Goal: Task Accomplishment & Management: Manage account settings

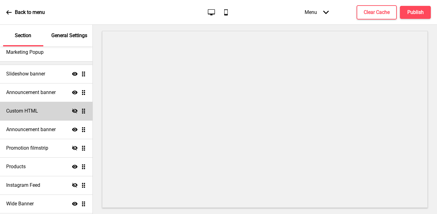
scroll to position [32, 0]
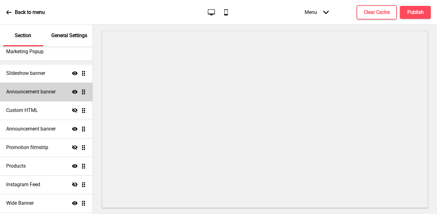
click at [53, 93] on h4 "Announcement banner" at bounding box center [30, 91] width 49 height 7
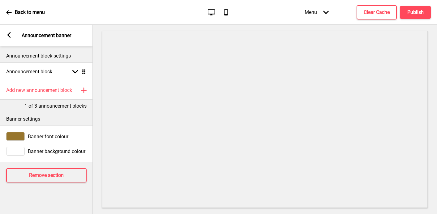
click at [9, 36] on icon at bounding box center [8, 35] width 3 height 6
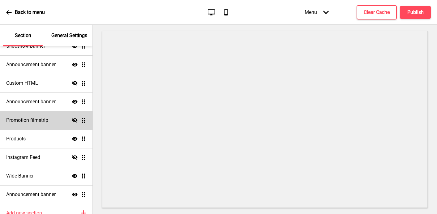
scroll to position [70, 0]
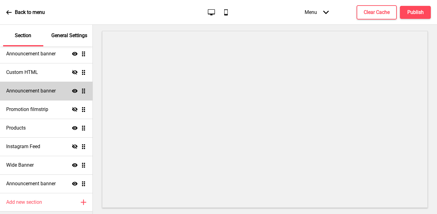
click at [53, 94] on div "Announcement banner Show Drag" at bounding box center [46, 91] width 92 height 19
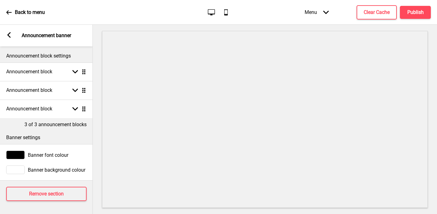
click at [8, 35] on icon at bounding box center [8, 35] width 3 height 6
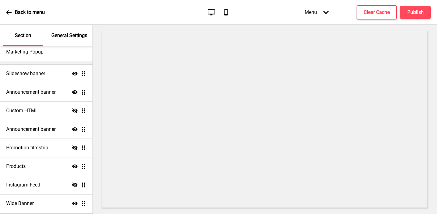
scroll to position [30, 0]
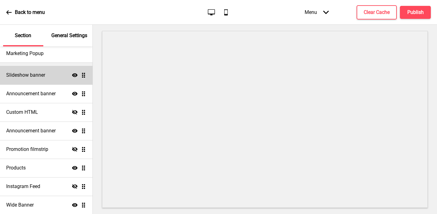
click at [46, 76] on div "Slideshow banner Show Drag" at bounding box center [46, 75] width 92 height 19
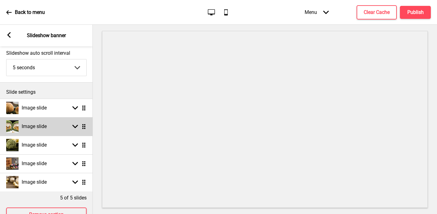
scroll to position [34, 0]
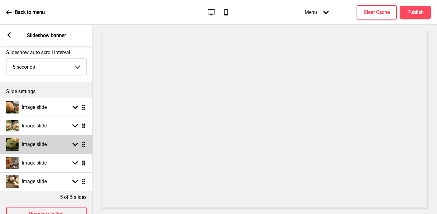
click at [55, 150] on div "Image slide Arrow down Drag" at bounding box center [46, 144] width 93 height 19
select select "right"
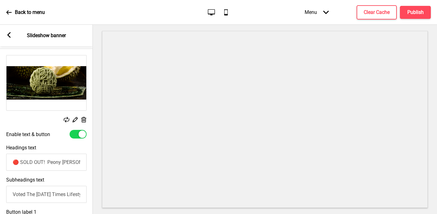
scroll to position [141, 0]
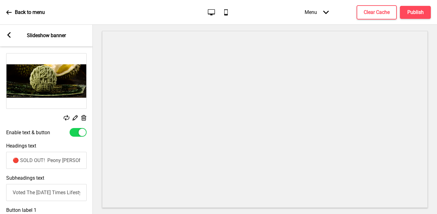
click at [44, 162] on input "🔴 SOLD OUT! Peony [PERSON_NAME]'s Legendary Durian Selection. Handcrafted in 🇸🇬…" at bounding box center [46, 160] width 80 height 17
paste input "Last Batch Back in Stock:"
type input "🟢 Last Batch Back in Stock! Peony [PERSON_NAME]'s Legendary Durian Selection. H…"
click at [417, 10] on h4 "Publish" at bounding box center [415, 12] width 16 height 7
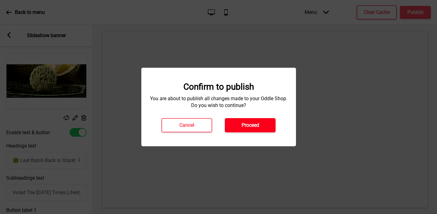
click at [264, 123] on button "Proceed" at bounding box center [250, 125] width 51 height 14
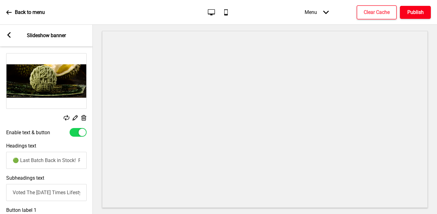
click at [418, 11] on h4 "Publish" at bounding box center [415, 12] width 16 height 7
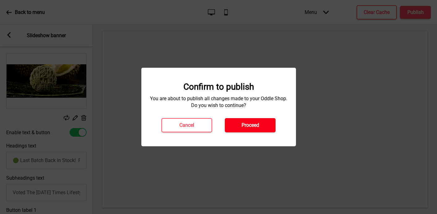
click at [250, 123] on h4 "Proceed" at bounding box center [250, 125] width 18 height 7
